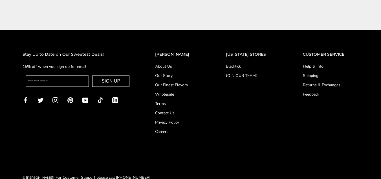
scroll to position [2307, 0]
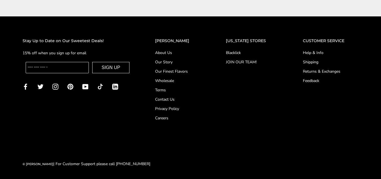
click at [178, 116] on link "Careers" at bounding box center [179, 118] width 48 height 6
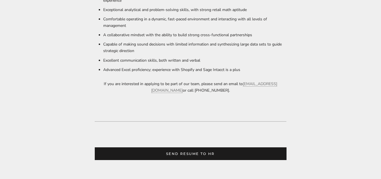
scroll to position [423, 0]
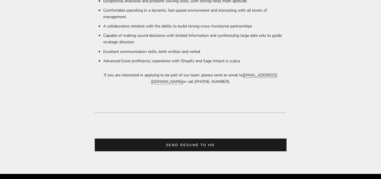
click at [270, 77] on link "KDavis@ckruegers.com" at bounding box center [214, 78] width 126 height 12
click at [270, 74] on link "KDavis@ckruegers.com" at bounding box center [214, 78] width 126 height 12
drag, startPoint x: 279, startPoint y: 74, endPoint x: 260, endPoint y: 75, distance: 19.2
click at [260, 75] on p "If you are interested in applying to be part of our team, please send an email …" at bounding box center [191, 78] width 192 height 13
click at [260, 75] on link "KDavis@ckruegers.com" at bounding box center [214, 78] width 126 height 12
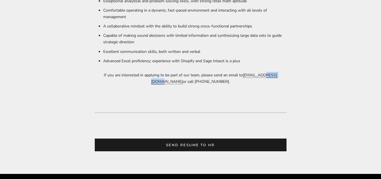
click at [260, 75] on link "KDavis@ckruegers.com" at bounding box center [214, 78] width 126 height 12
drag, startPoint x: 260, startPoint y: 75, endPoint x: 246, endPoint y: 76, distance: 14.1
click at [246, 76] on link "KDavis@ckruegers.com" at bounding box center [214, 78] width 126 height 12
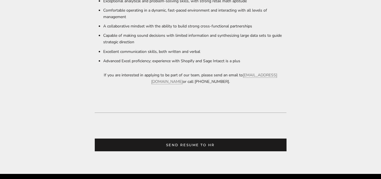
click at [247, 83] on p "If you are interested in applying to be part of our team, please send an email …" at bounding box center [191, 78] width 192 height 13
drag, startPoint x: 280, startPoint y: 74, endPoint x: 239, endPoint y: 74, distance: 40.9
click at [239, 74] on p "If you are interested in applying to be part of our team, please send an email …" at bounding box center [191, 78] width 192 height 13
click at [239, 74] on link "KDavis@ckruegers.com" at bounding box center [214, 78] width 126 height 12
copy p "KDavis@ckruegers.com"
